Goal: Transaction & Acquisition: Purchase product/service

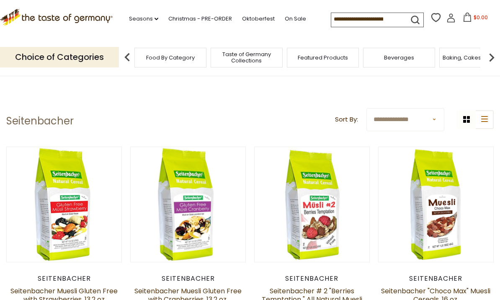
scroll to position [28, 0]
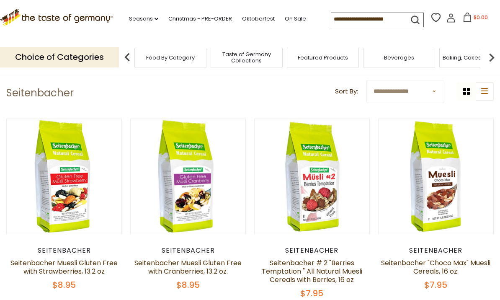
click at [63, 38] on button "Quick View" at bounding box center [64, 28] width 56 height 19
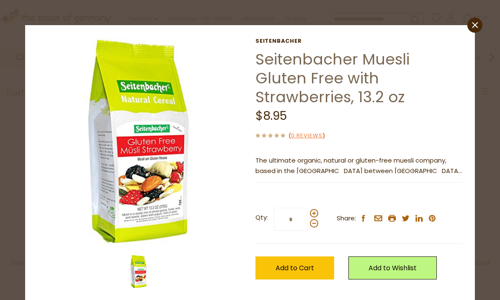
click at [316, 209] on div at bounding box center [314, 218] width 8 height 18
click at [308, 209] on input "*" at bounding box center [291, 219] width 34 height 23
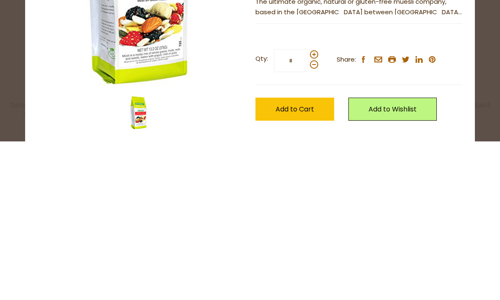
click at [316, 209] on span at bounding box center [314, 213] width 8 height 8
click at [308, 208] on input "*" at bounding box center [291, 219] width 34 height 23
click at [317, 209] on div at bounding box center [314, 218] width 8 height 18
click at [308, 208] on input "*" at bounding box center [291, 219] width 34 height 23
click at [316, 209] on span at bounding box center [314, 213] width 8 height 8
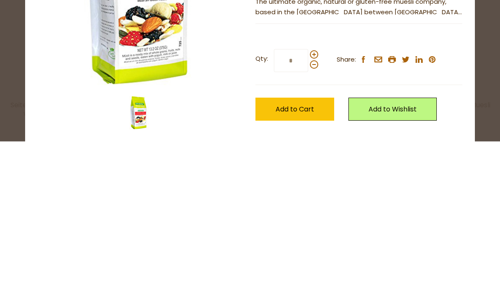
click at [308, 208] on input "*" at bounding box center [291, 219] width 34 height 23
click at [313, 209] on span at bounding box center [314, 213] width 8 height 8
click at [308, 208] on input "*" at bounding box center [291, 219] width 34 height 23
click at [314, 209] on span at bounding box center [314, 213] width 8 height 8
click at [308, 208] on input "*" at bounding box center [291, 219] width 34 height 23
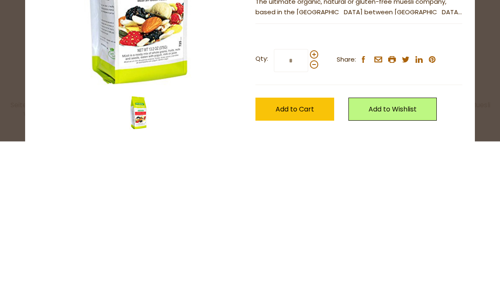
type input "*"
click at [307, 263] on span "Add to Cart" at bounding box center [294, 268] width 38 height 10
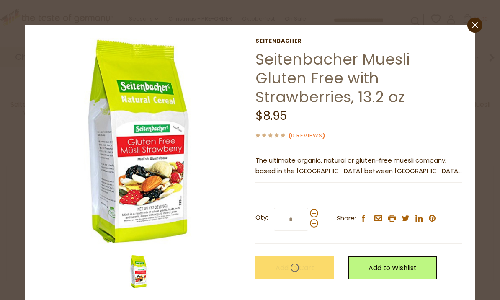
click at [306, 105] on h1 "Seitenbacher Muesli Gluten Free with Strawberries, 13.2 oz" at bounding box center [358, 78] width 207 height 56
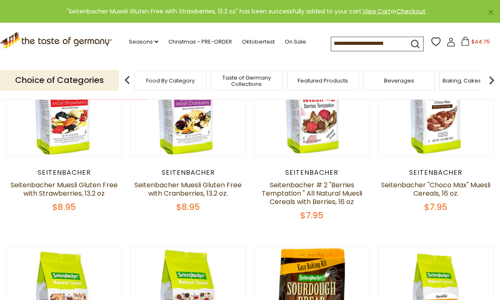
scroll to position [0, 0]
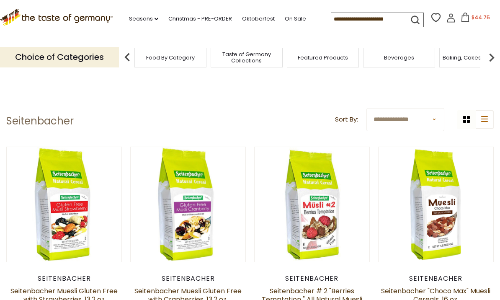
click at [197, 66] on button "Quick View" at bounding box center [188, 56] width 56 height 19
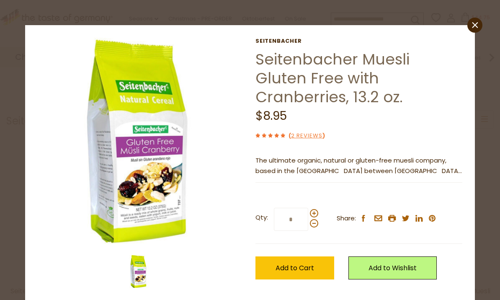
click at [311, 213] on span at bounding box center [314, 213] width 8 height 8
click at [308, 213] on input "*" at bounding box center [291, 219] width 34 height 23
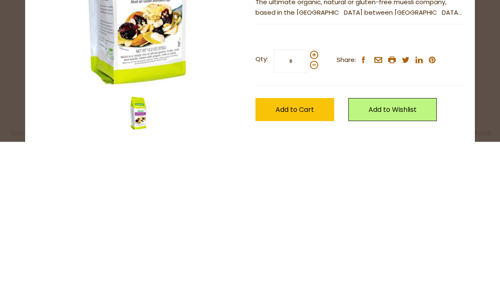
click at [315, 209] on span at bounding box center [314, 213] width 8 height 8
click at [308, 208] on input "*" at bounding box center [291, 219] width 34 height 23
click at [315, 209] on span at bounding box center [314, 213] width 8 height 8
click at [308, 208] on input "*" at bounding box center [291, 219] width 34 height 23
type input "*"
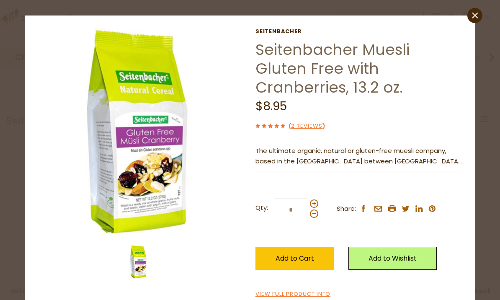
scroll to position [9, 0]
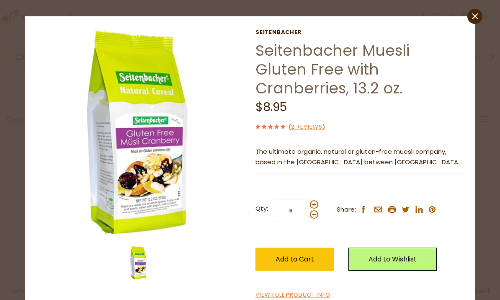
click at [476, 15] on icon "close" at bounding box center [475, 16] width 6 height 6
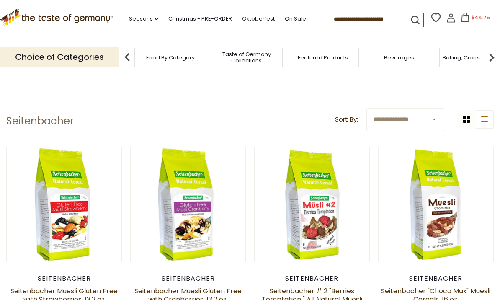
click at [76, 66] on button "Quick View" at bounding box center [64, 56] width 56 height 19
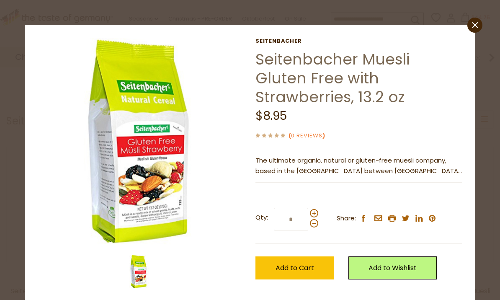
click at [314, 209] on span at bounding box center [314, 213] width 8 height 8
click at [308, 208] on input "*" at bounding box center [291, 219] width 34 height 23
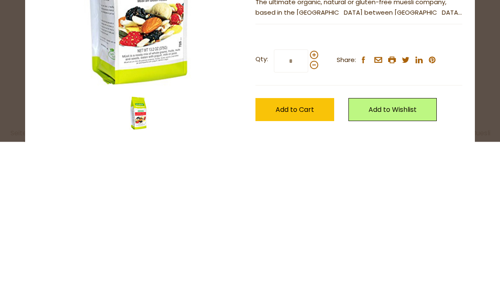
click at [314, 208] on label "Qty: *" at bounding box center [286, 219] width 63 height 23
click at [308, 208] on input "*" at bounding box center [291, 219] width 34 height 23
click at [313, 209] on span at bounding box center [314, 213] width 8 height 8
click at [308, 208] on input "*" at bounding box center [291, 219] width 34 height 23
click at [313, 209] on span at bounding box center [314, 213] width 8 height 8
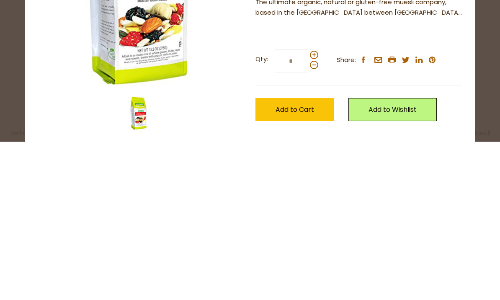
click at [308, 208] on input "*" at bounding box center [291, 219] width 34 height 23
click at [312, 209] on span at bounding box center [314, 213] width 8 height 8
click at [308, 208] on input "*" at bounding box center [291, 219] width 34 height 23
click at [314, 209] on span at bounding box center [314, 213] width 8 height 8
click at [308, 208] on input "*" at bounding box center [291, 219] width 34 height 23
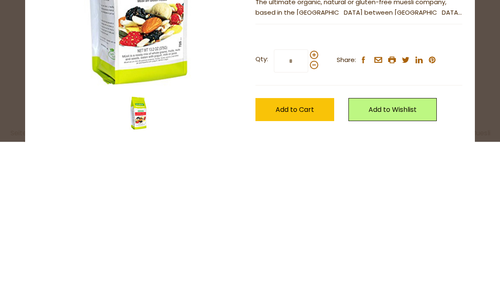
type input "*"
click at [295, 263] on span "Add to Cart" at bounding box center [294, 268] width 38 height 10
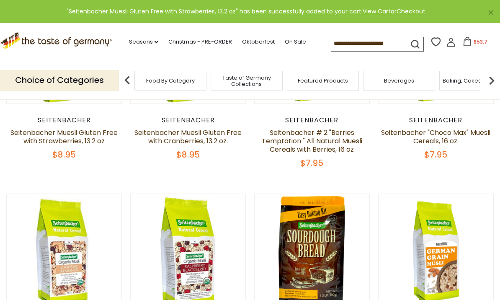
click at [463, 40] on icon at bounding box center [467, 41] width 8 height 9
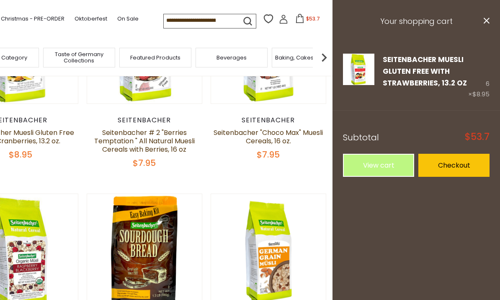
click at [378, 161] on link "View cart" at bounding box center [378, 165] width 71 height 23
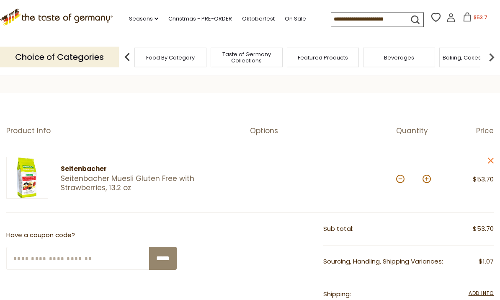
scroll to position [34, 0]
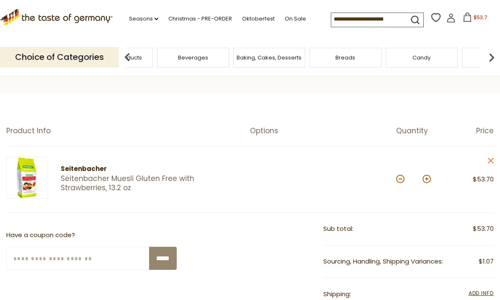
click at [142, 54] on span "Featured Products" at bounding box center [117, 57] width 50 height 6
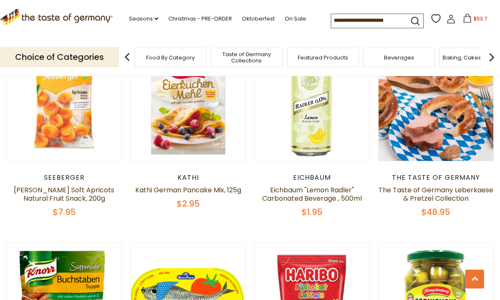
scroll to position [325, 0]
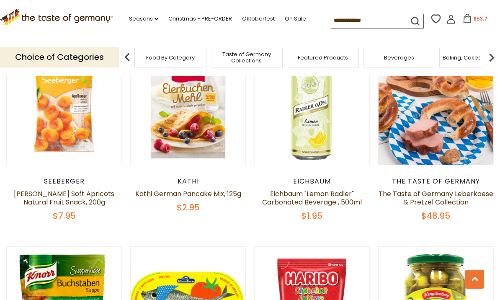
click at [331, 16] on input at bounding box center [366, 20] width 71 height 12
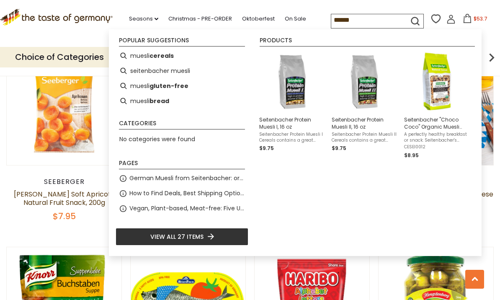
type input "******"
click at [409, 21] on icon "submit" at bounding box center [414, 20] width 11 height 11
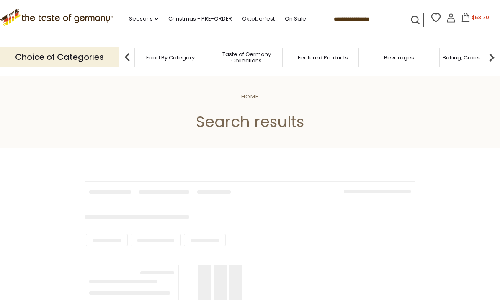
type input "******"
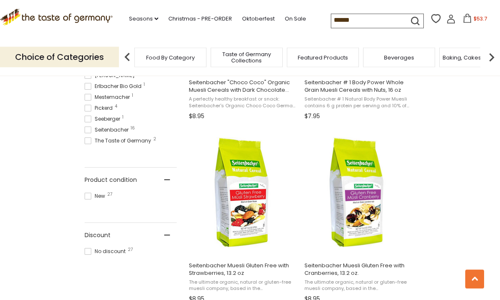
scroll to position [460, 0]
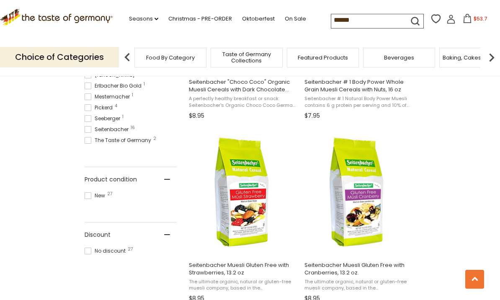
click at [367, 209] on img "Seitenbacher Muesli Gluten Free with Cranberries, 13.2 oz." at bounding box center [358, 191] width 111 height 111
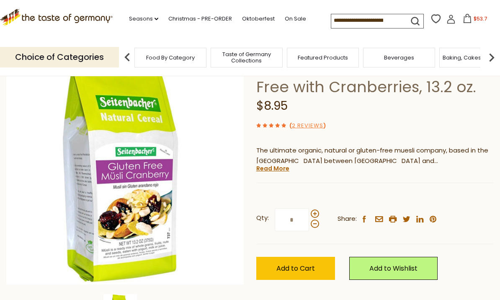
scroll to position [73, 0]
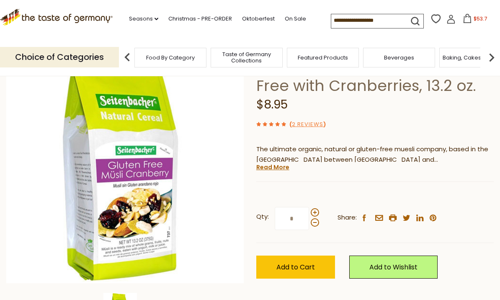
click at [316, 210] on span at bounding box center [315, 212] width 8 height 8
click at [309, 210] on input "*" at bounding box center [292, 218] width 34 height 23
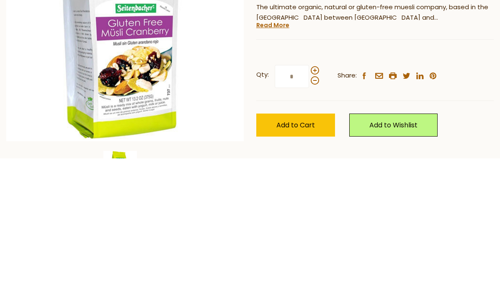
click at [313, 208] on span at bounding box center [315, 212] width 8 height 8
click at [309, 207] on input "*" at bounding box center [292, 218] width 34 height 23
click at [314, 208] on span at bounding box center [315, 212] width 8 height 8
click at [309, 207] on input "*" at bounding box center [292, 218] width 34 height 23
click at [316, 218] on span at bounding box center [315, 222] width 8 height 8
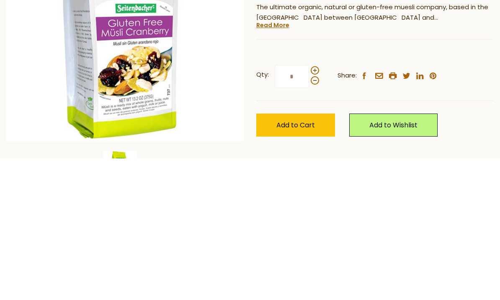
click at [309, 207] on input "*" at bounding box center [292, 218] width 34 height 23
click at [311, 208] on span at bounding box center [315, 212] width 8 height 8
click at [309, 207] on input "*" at bounding box center [292, 218] width 34 height 23
click at [315, 218] on span at bounding box center [315, 222] width 8 height 8
click at [309, 207] on input "*" at bounding box center [292, 218] width 34 height 23
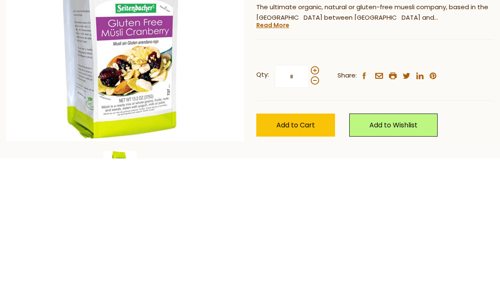
type input "*"
click at [316, 207] on label "Qty: *" at bounding box center [287, 218] width 63 height 23
click at [309, 207] on input "*" at bounding box center [292, 218] width 34 height 23
click at [319, 194] on div "Qty: * Share: facebook email printer twitter linkedin pinterest" at bounding box center [374, 218] width 237 height 49
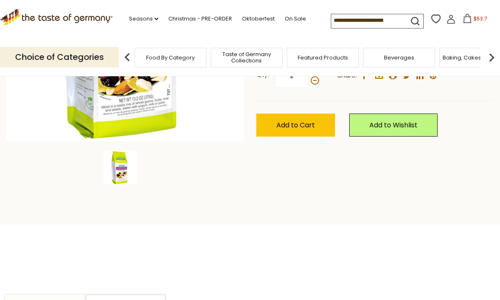
click at [303, 126] on span "Add to Cart" at bounding box center [295, 125] width 38 height 10
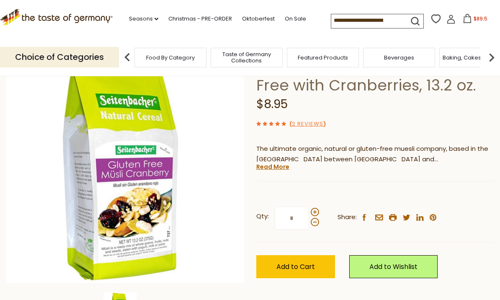
scroll to position [96, 0]
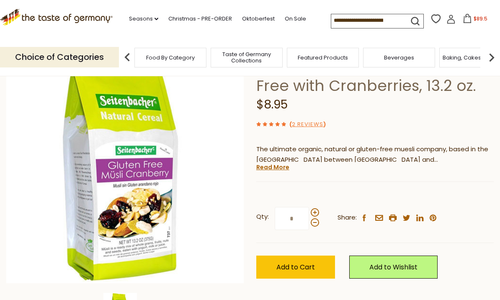
click at [462, 17] on icon at bounding box center [466, 18] width 9 height 9
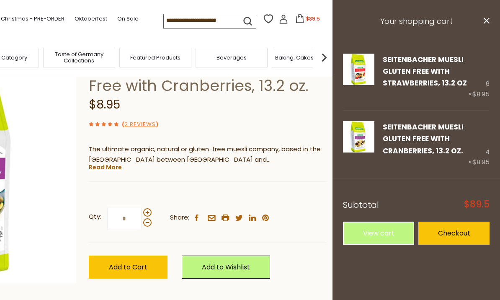
click at [451, 232] on link "Checkout" at bounding box center [453, 232] width 71 height 23
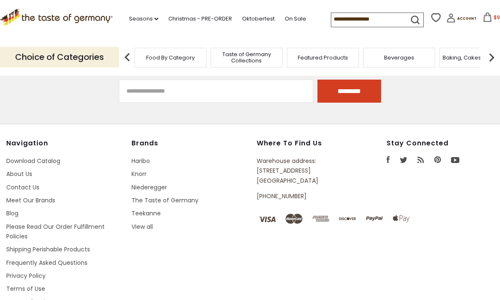
type input "******"
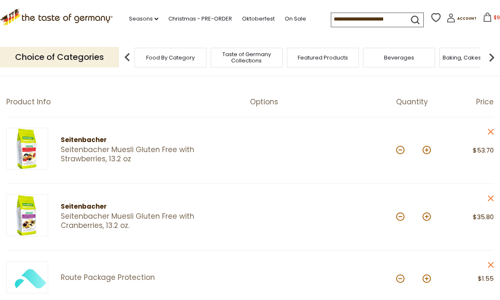
click at [493, 21] on span "$91.05" at bounding box center [501, 17] width 16 height 7
